Goal: Task Accomplishment & Management: Manage account settings

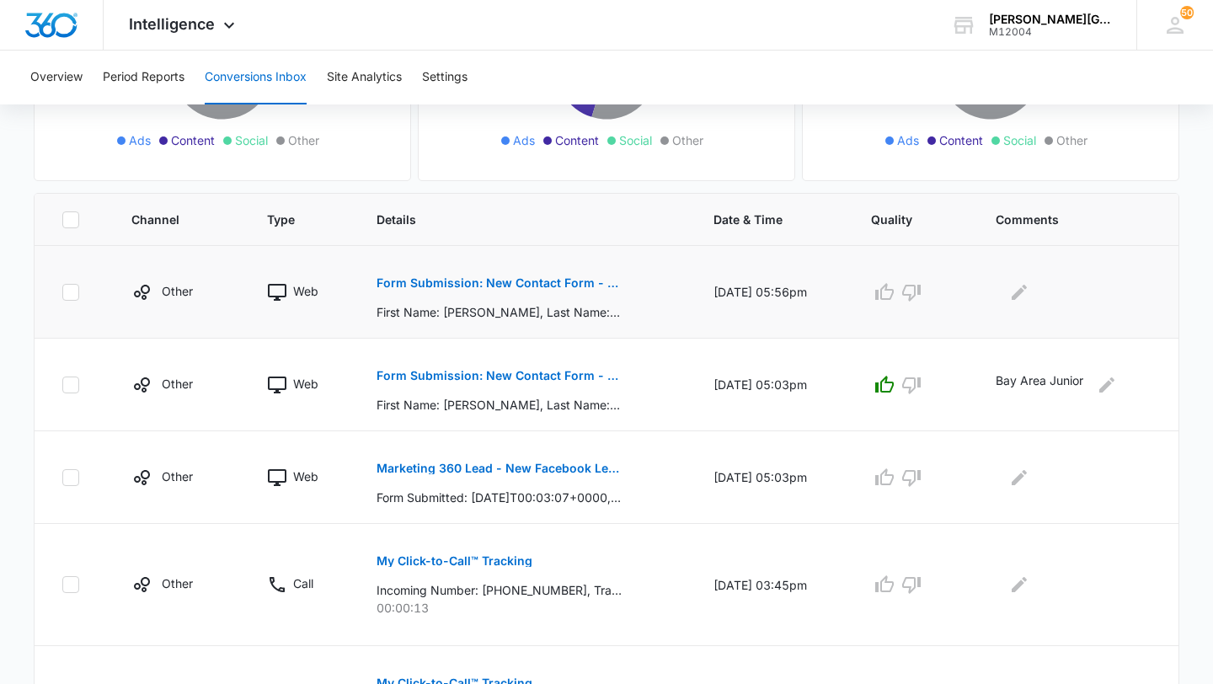
click at [570, 280] on p "Form Submission: New Contact Form - Gorin Tennis" at bounding box center [498, 283] width 245 height 12
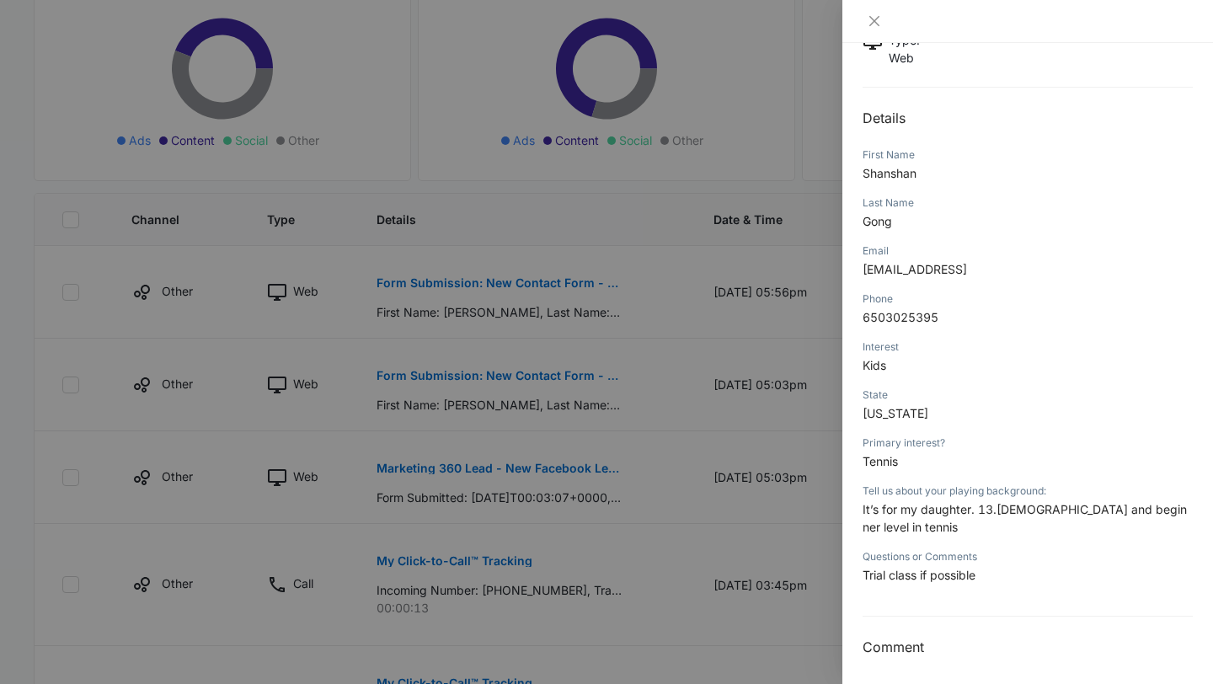
scroll to position [155, 0]
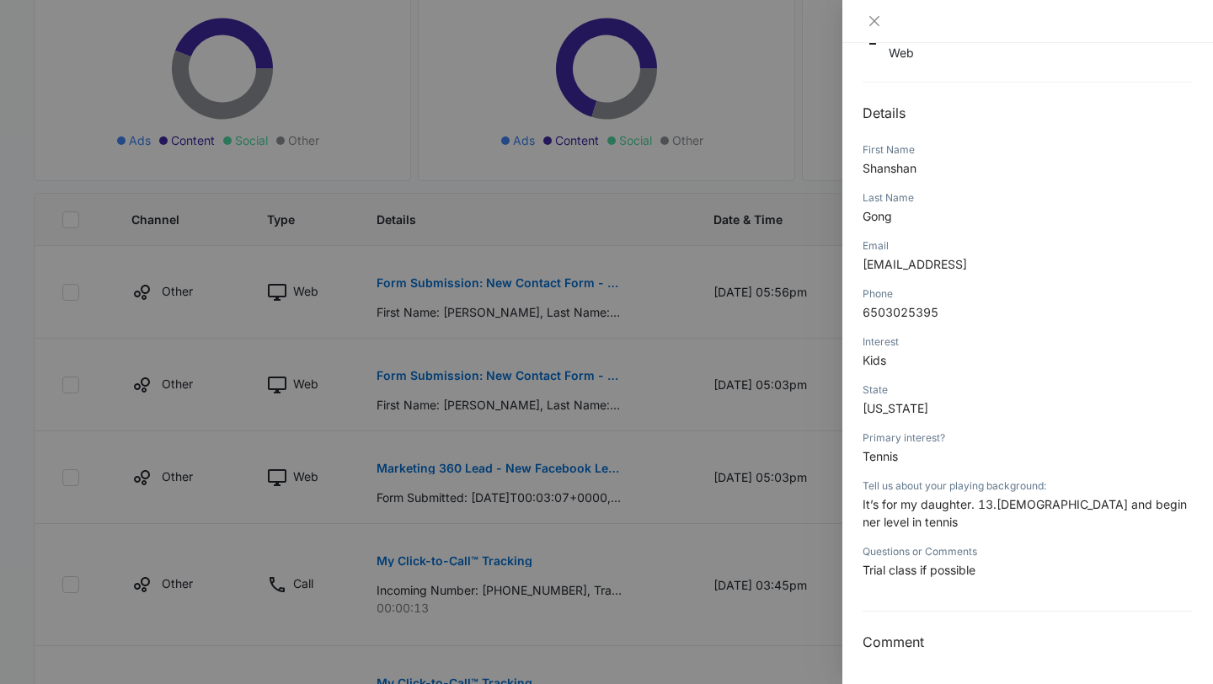
click at [765, 398] on div at bounding box center [606, 342] width 1213 height 684
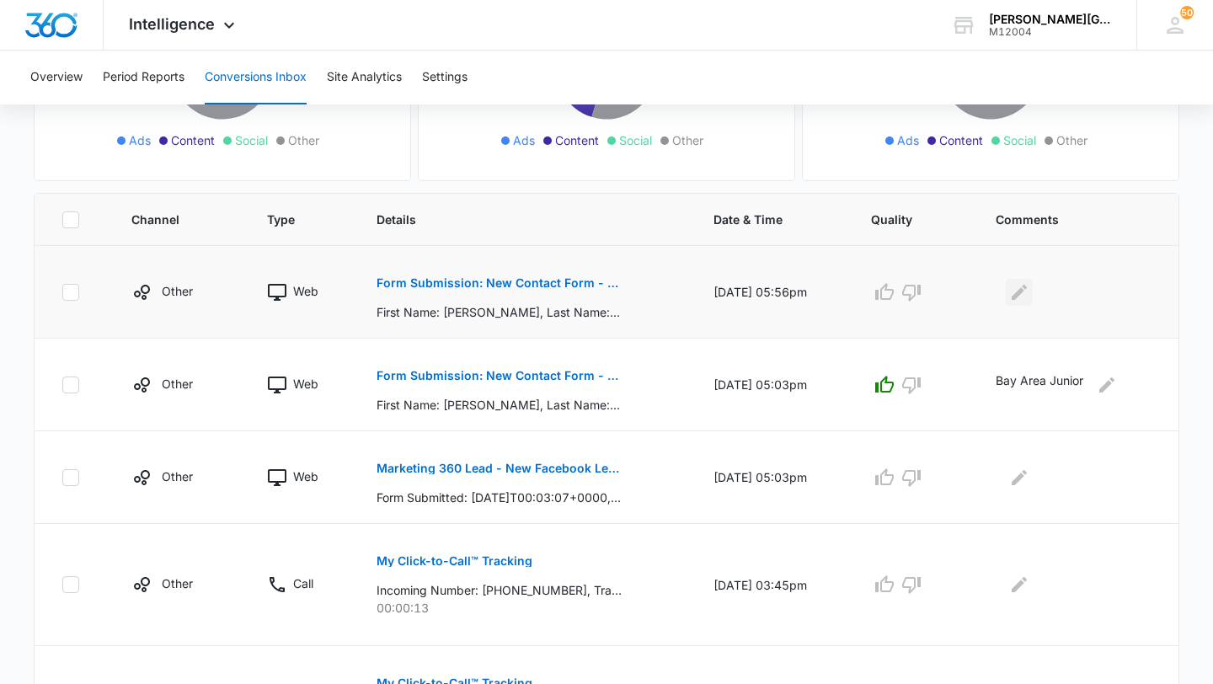
click at [1023, 294] on icon "Edit Comments" at bounding box center [1018, 291] width 15 height 15
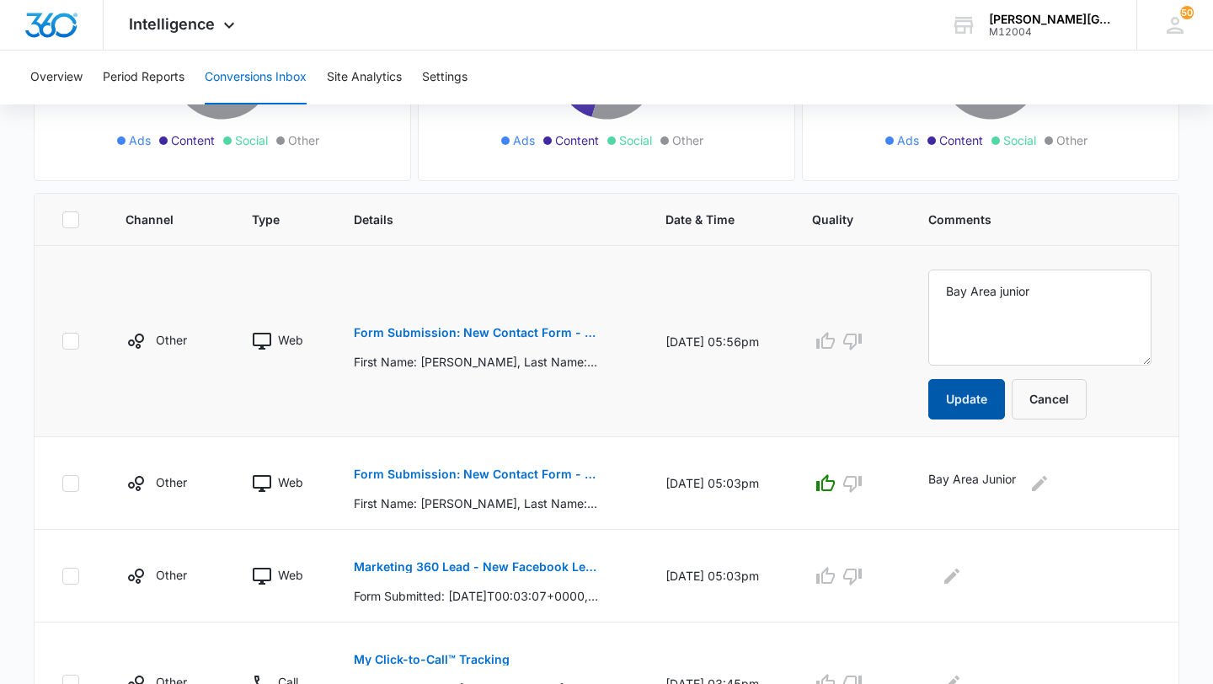
type textarea "Bay Area junior"
click at [998, 403] on button "Update" at bounding box center [966, 399] width 77 height 40
click at [835, 340] on icon "button" at bounding box center [825, 341] width 20 height 20
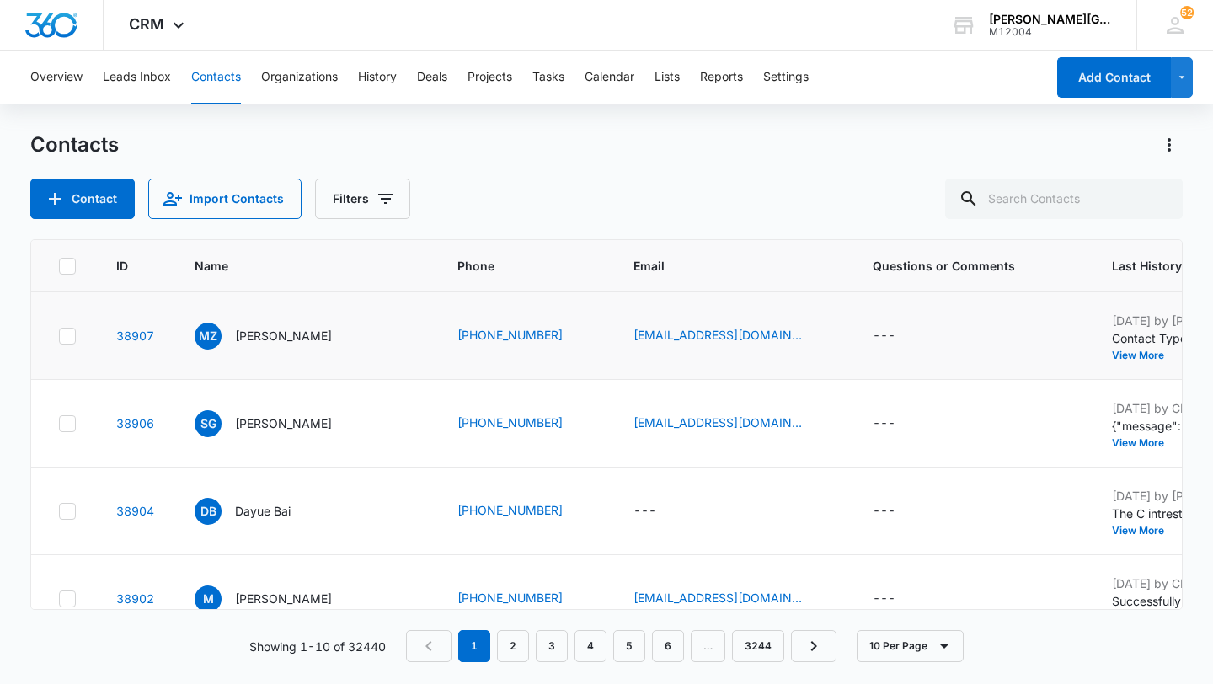
click at [69, 344] on icon at bounding box center [67, 335] width 15 height 15
click at [59, 336] on input "checkbox" at bounding box center [58, 335] width 1 height 1
checkbox input "true"
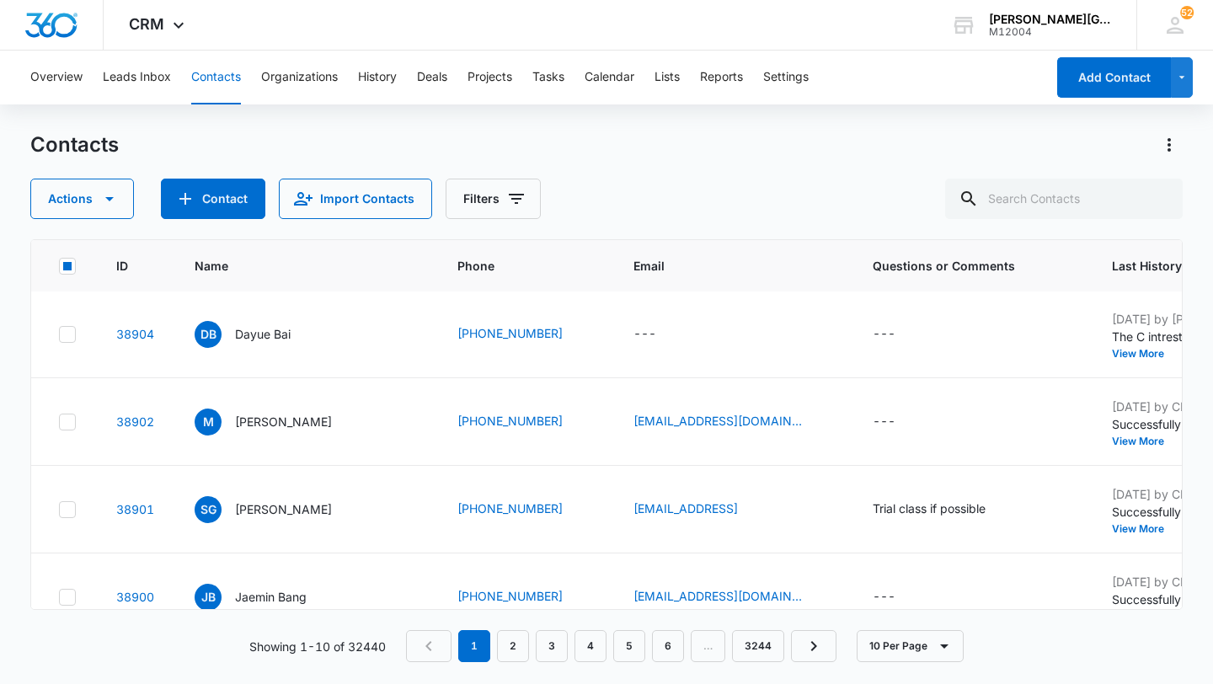
scroll to position [205, 0]
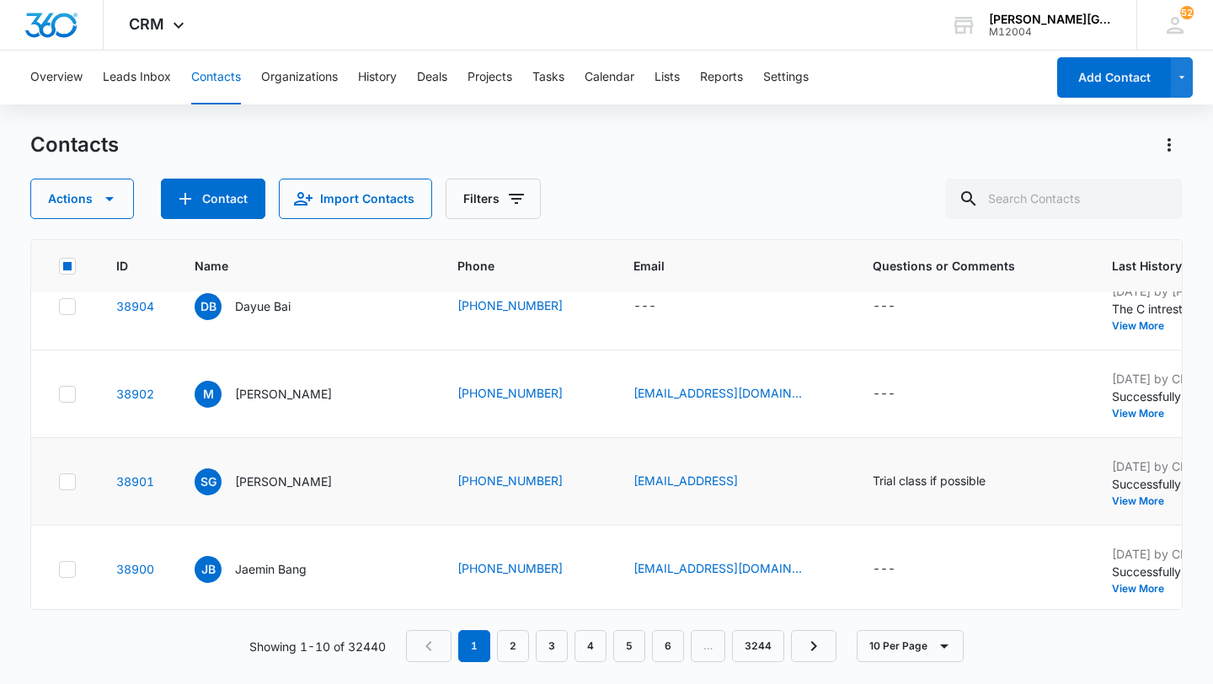
click at [61, 489] on icon at bounding box center [67, 481] width 15 height 15
click at [59, 482] on input "checkbox" at bounding box center [58, 481] width 1 height 1
checkbox input "true"
click at [76, 199] on button "Actions" at bounding box center [82, 199] width 104 height 40
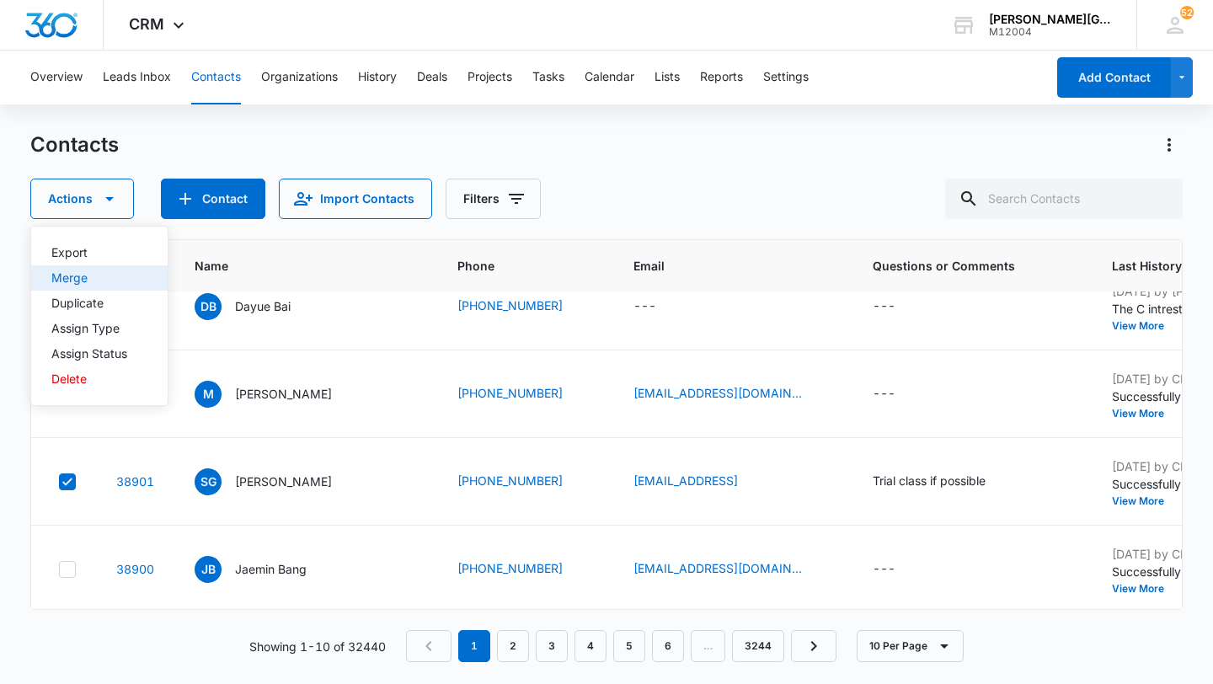
click at [91, 272] on div "Merge" at bounding box center [89, 278] width 76 height 12
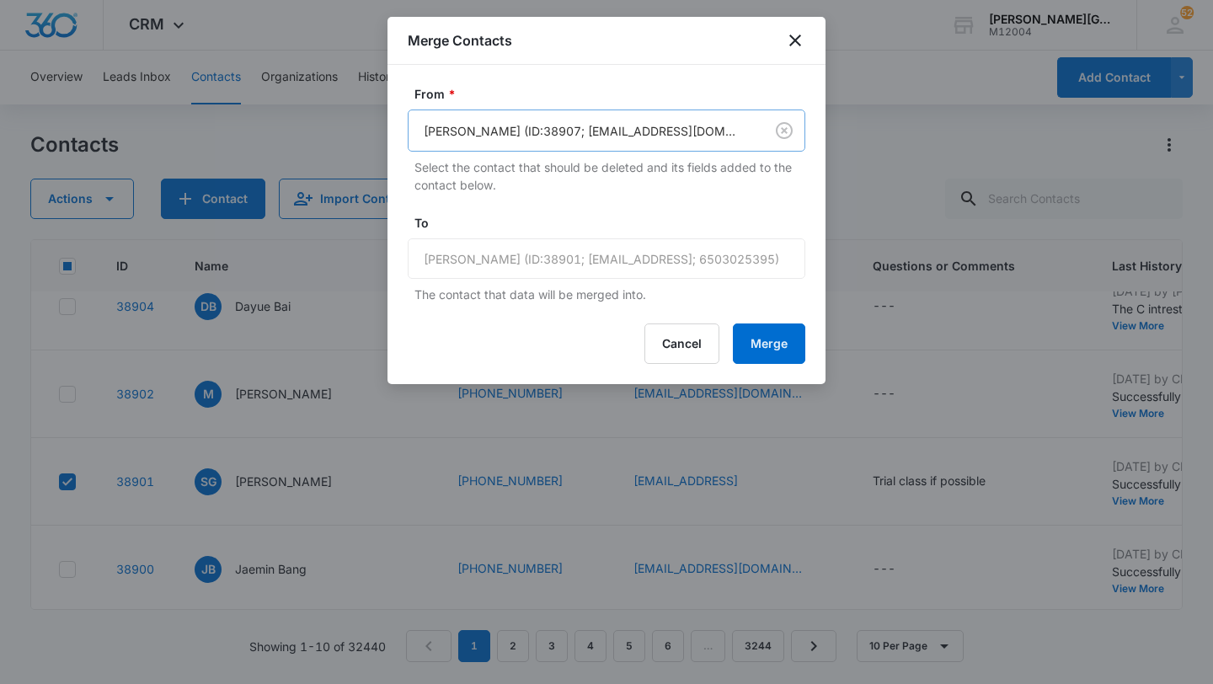
click at [543, 135] on div at bounding box center [583, 130] width 318 height 21
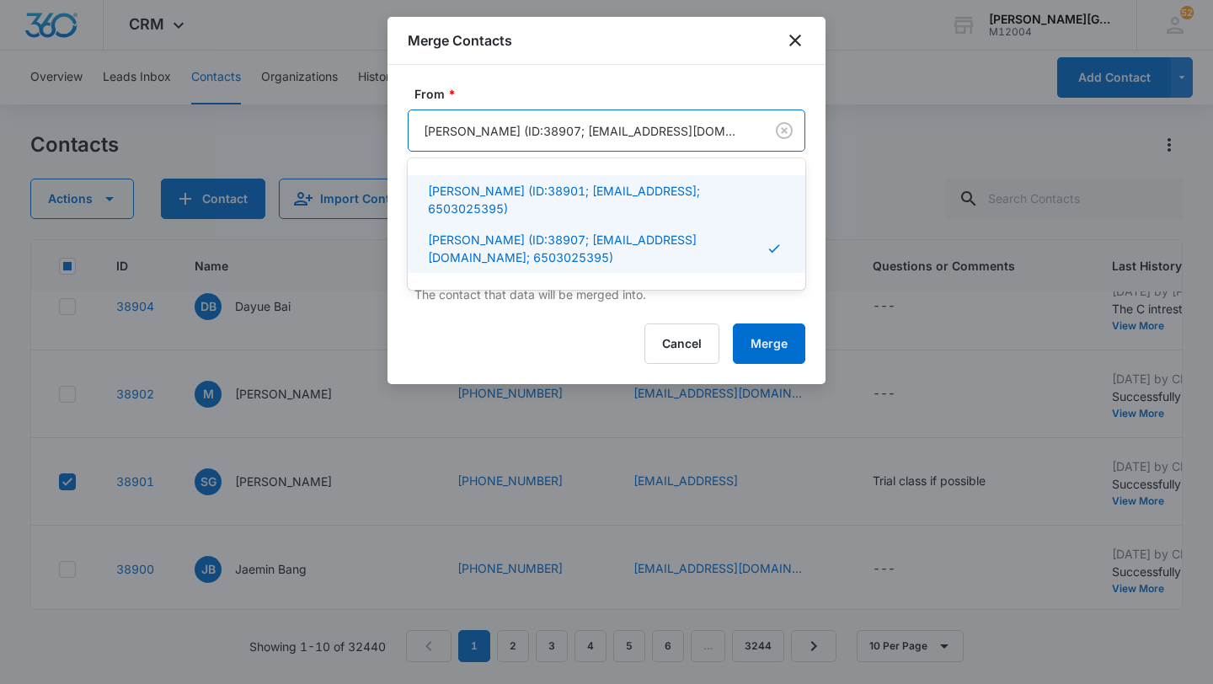
click at [487, 187] on p "Shanshan Gong (ID:38901; shanshan.gong2020@gmail.con; 6503025395)" at bounding box center [605, 199] width 354 height 35
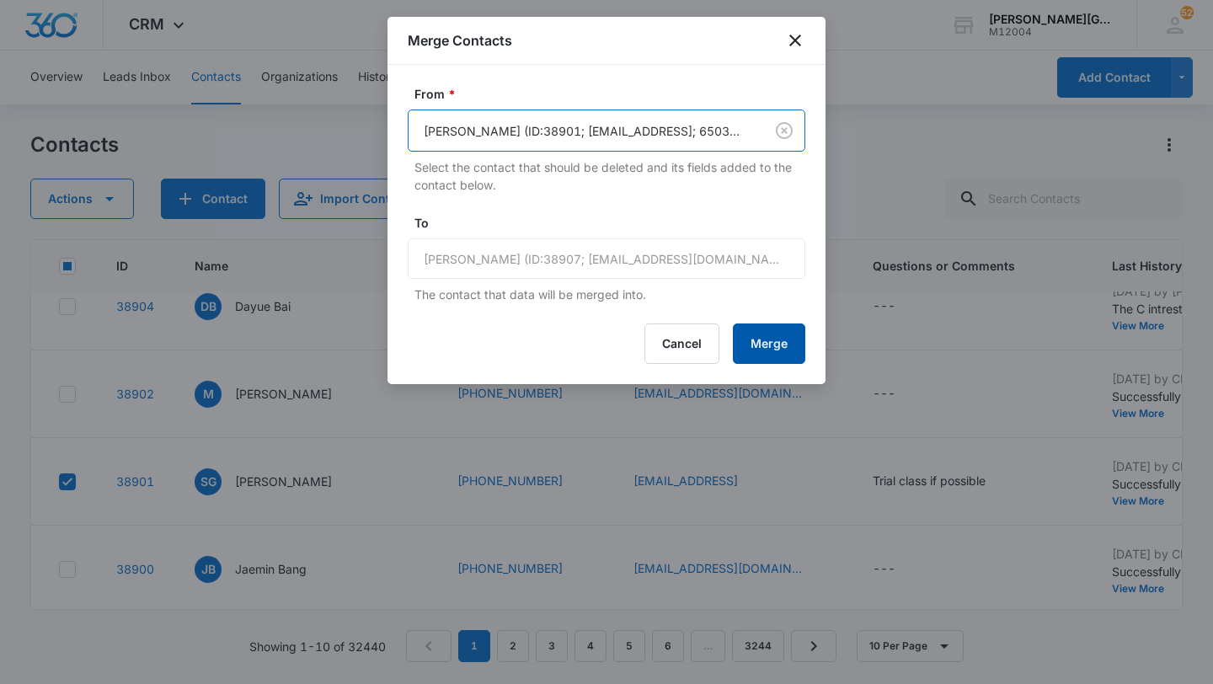
click at [768, 334] on button "Merge" at bounding box center [769, 343] width 72 height 40
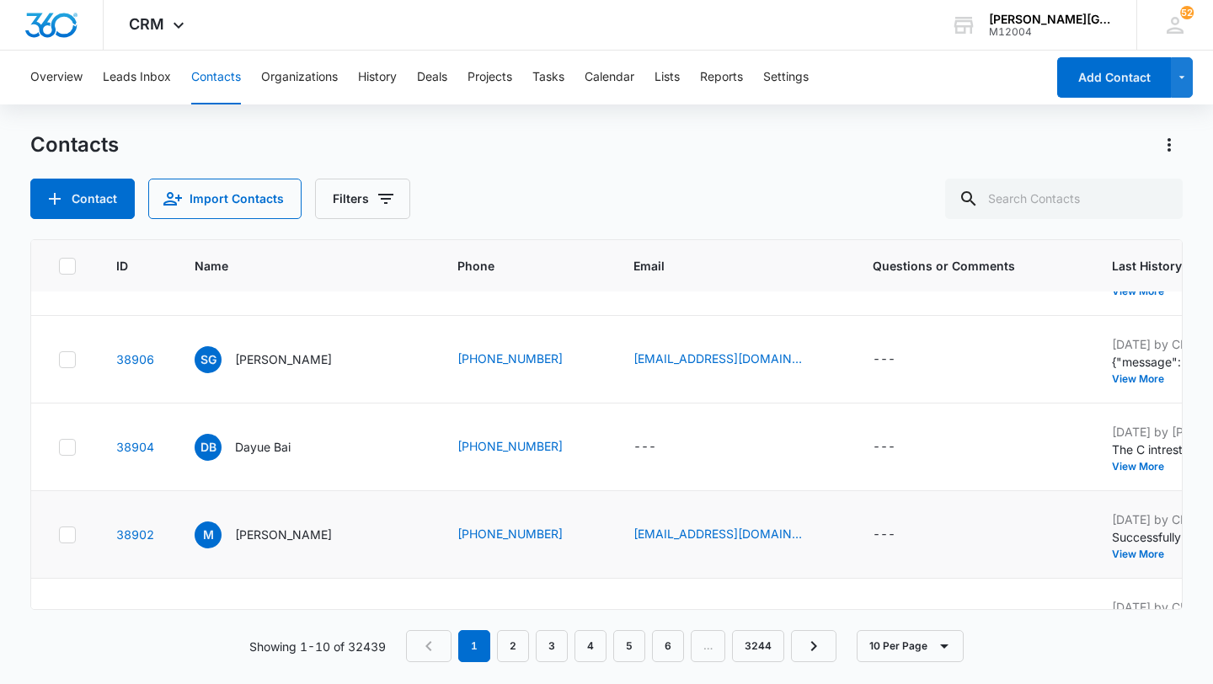
scroll to position [0, 0]
